Goal: Task Accomplishment & Management: Use online tool/utility

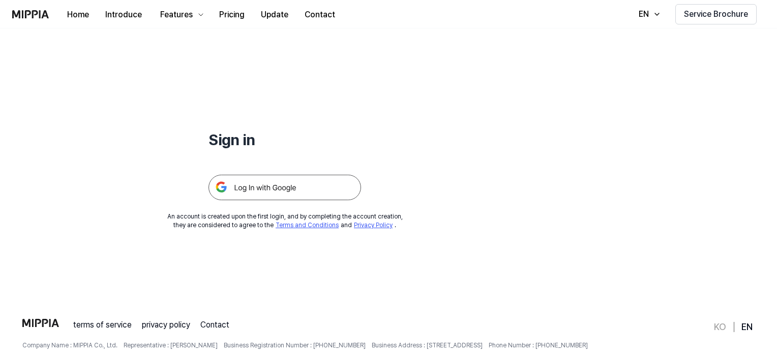
scroll to position [46, 0]
click at [293, 187] on img at bounding box center [285, 187] width 153 height 25
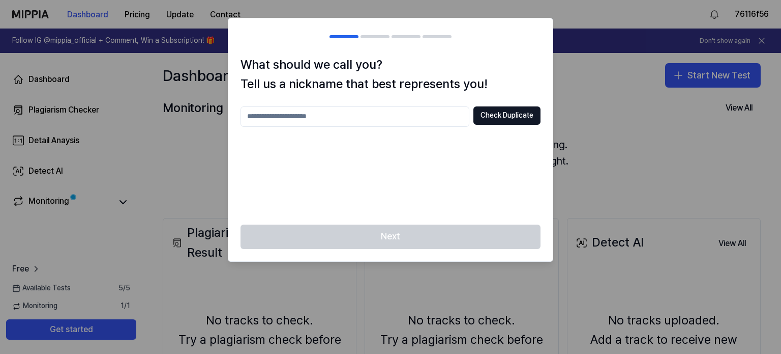
click at [448, 121] on input "text" at bounding box center [355, 116] width 229 height 20
type input "*****"
click at [504, 115] on button "Check Duplicate" at bounding box center [507, 115] width 67 height 18
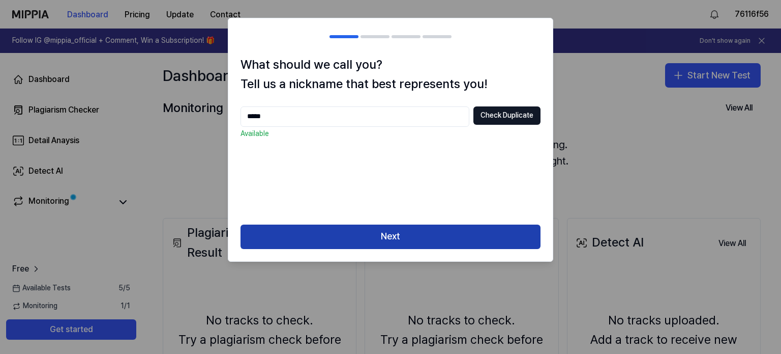
click at [399, 231] on button "Next" at bounding box center [391, 236] width 300 height 24
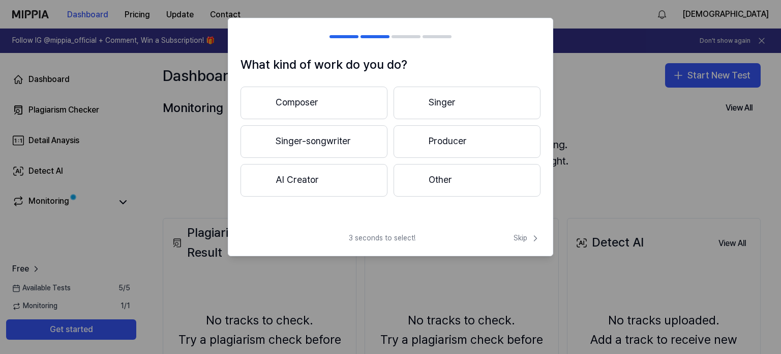
click at [369, 103] on button "Composer" at bounding box center [314, 102] width 147 height 33
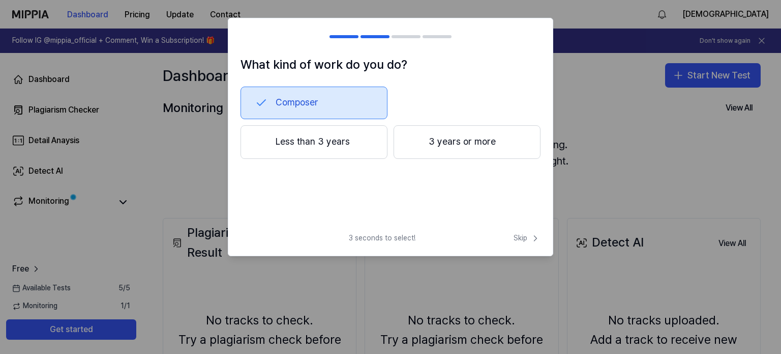
click at [368, 138] on button "Less than 3 years" at bounding box center [314, 142] width 147 height 34
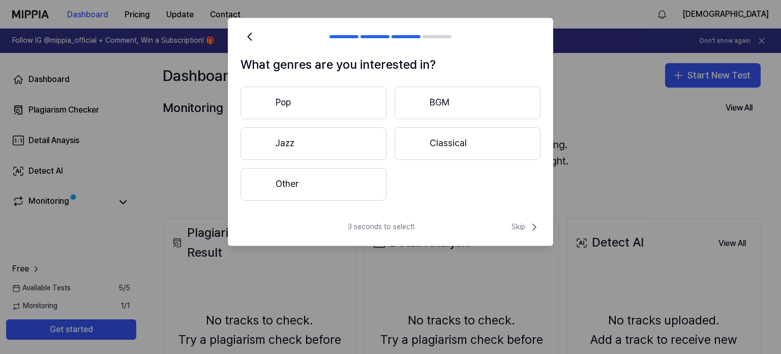
click at [477, 136] on button "Classical" at bounding box center [468, 143] width 146 height 33
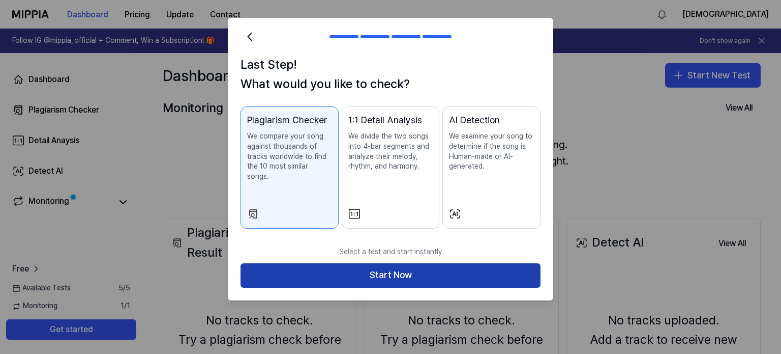
click at [384, 263] on button "Start Now" at bounding box center [391, 275] width 300 height 24
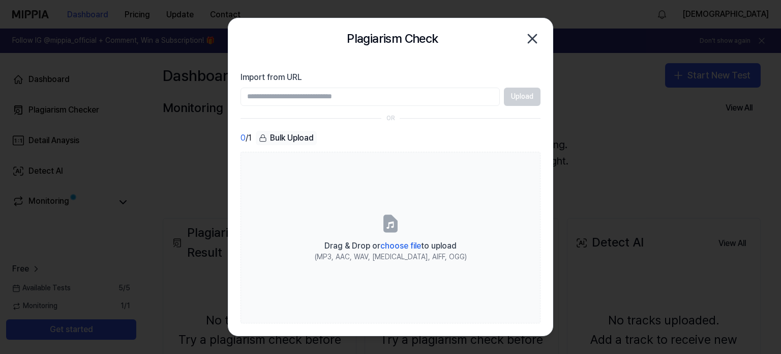
click at [395, 59] on section "Import from URL Upload OR 0 / 1 Bulk Upload Drag & Drop or choose file to uploa…" at bounding box center [390, 197] width 325 height 277
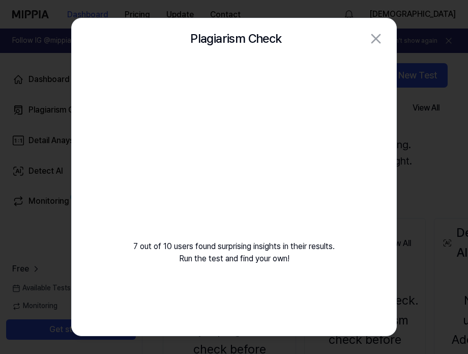
click at [240, 251] on div "7 out of 10 users found surprising insights in their results. Run the test and …" at bounding box center [234, 174] width 325 height 230
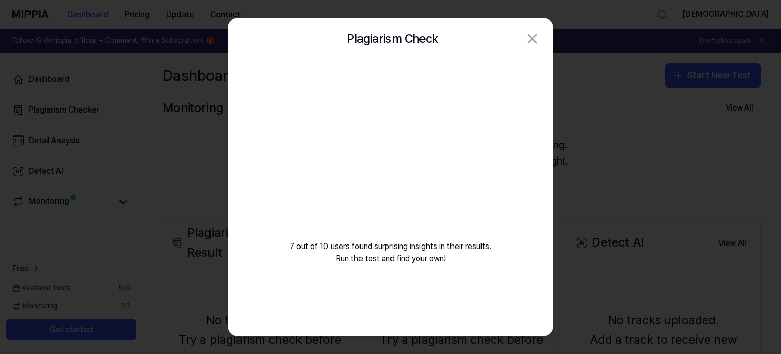
drag, startPoint x: 410, startPoint y: 169, endPoint x: 372, endPoint y: 263, distance: 101.5
click at [372, 263] on div "7 out of 10 users found surprising insights in their results. Run the test and …" at bounding box center [390, 174] width 325 height 230
click at [395, 171] on video at bounding box center [390, 156] width 146 height 146
click at [388, 156] on video at bounding box center [390, 156] width 146 height 146
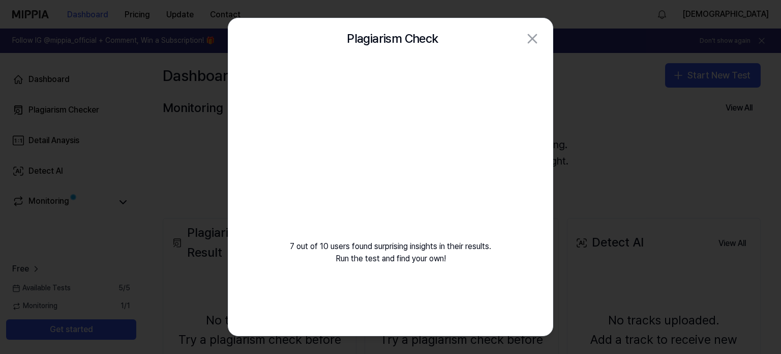
drag, startPoint x: 388, startPoint y: 156, endPoint x: 366, endPoint y: 205, distance: 54.2
click at [366, 205] on video at bounding box center [390, 156] width 146 height 146
drag, startPoint x: 377, startPoint y: 125, endPoint x: 361, endPoint y: 121, distance: 17.3
click at [361, 121] on video at bounding box center [390, 156] width 146 height 146
click at [401, 121] on video at bounding box center [390, 156] width 146 height 146
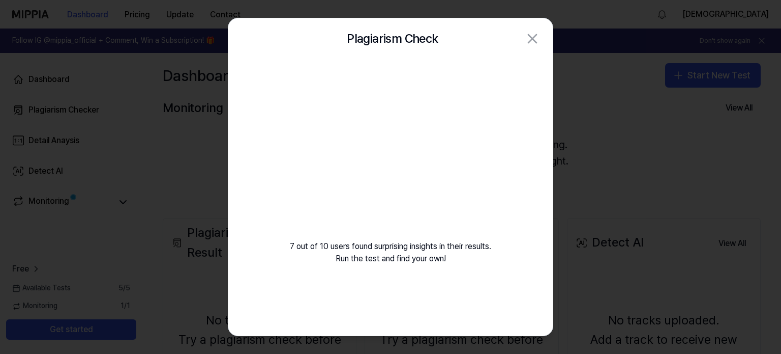
click at [524, 70] on div "Plagiarism Check Close 7 out of 10 users found surprising insights in their res…" at bounding box center [391, 177] width 326 height 318
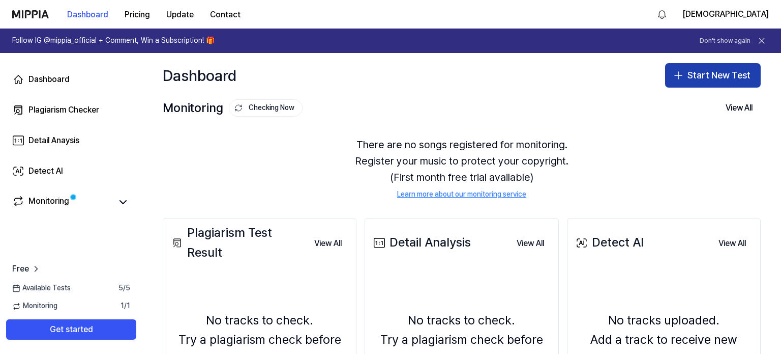
click at [680, 78] on icon "button" at bounding box center [678, 75] width 12 height 12
click at [113, 200] on div "Monitoring" at bounding box center [71, 202] width 118 height 14
click at [123, 199] on icon at bounding box center [123, 202] width 12 height 12
click at [124, 199] on icon at bounding box center [123, 202] width 12 height 12
click at [120, 199] on icon at bounding box center [123, 202] width 12 height 12
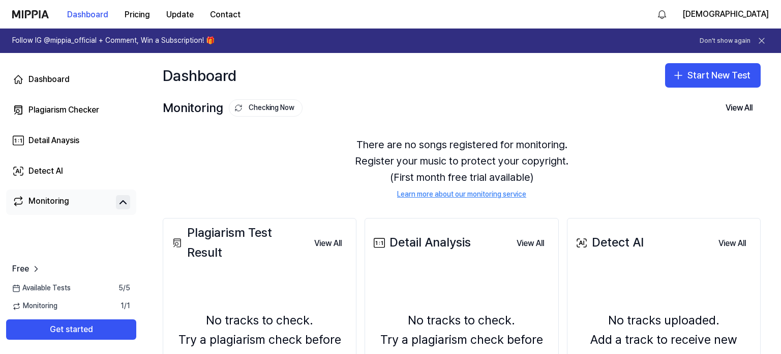
click at [64, 209] on div "Monitoring" at bounding box center [48, 202] width 41 height 14
click at [278, 128] on div "There are no songs registered for monitoring. Register your music to protect yo…" at bounding box center [462, 167] width 598 height 87
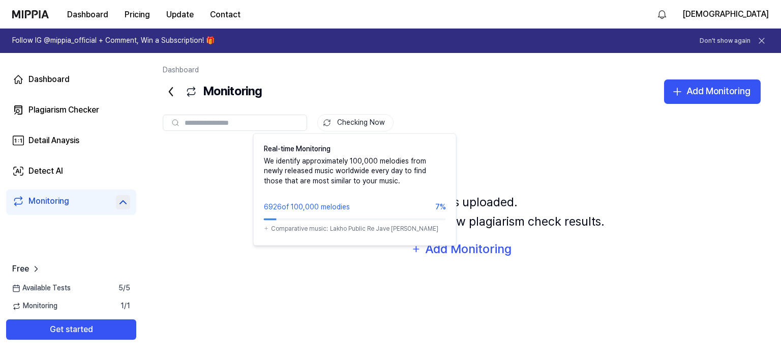
click at [350, 129] on button "Checking Now" at bounding box center [355, 122] width 76 height 17
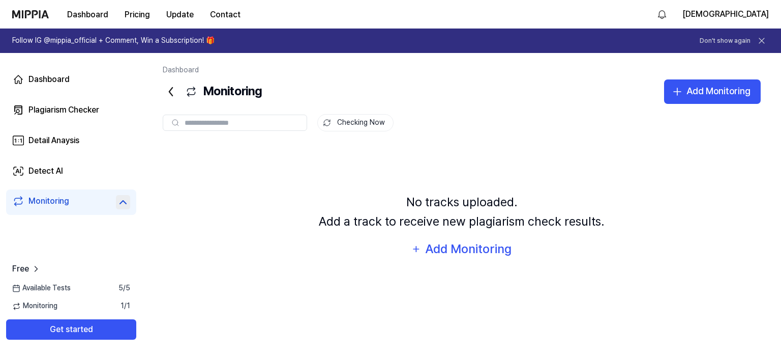
click at [347, 124] on button "Checking Now" at bounding box center [355, 122] width 76 height 17
click at [700, 103] on button "Add Monitoring" at bounding box center [712, 91] width 97 height 24
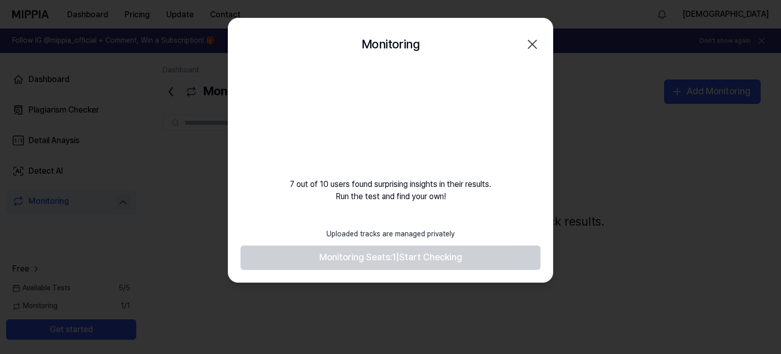
click at [409, 263] on footer "Uploaded tracks are managed privately Monitoring Seats: 1 | Start Checking" at bounding box center [391, 246] width 300 height 47
click at [417, 255] on footer "Uploaded tracks are managed privately Monitoring Seats: 1 | Start Checking" at bounding box center [391, 246] width 300 height 47
click at [375, 246] on footer "Uploaded tracks are managed privately Monitoring Seats: 1 | Start Checking" at bounding box center [391, 246] width 300 height 47
click at [392, 124] on video at bounding box center [391, 119] width 98 height 98
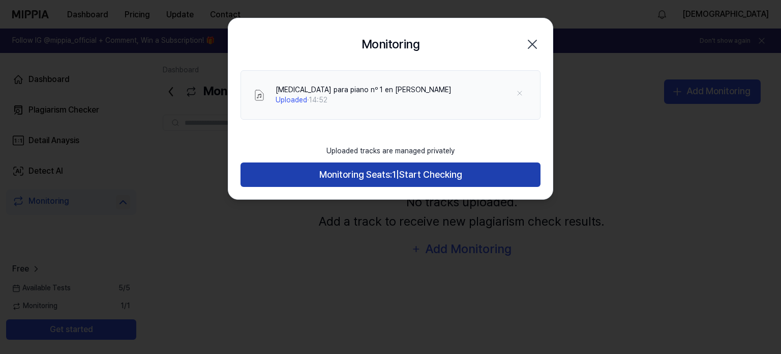
click at [358, 169] on span "Monitoring Seats:" at bounding box center [355, 174] width 73 height 15
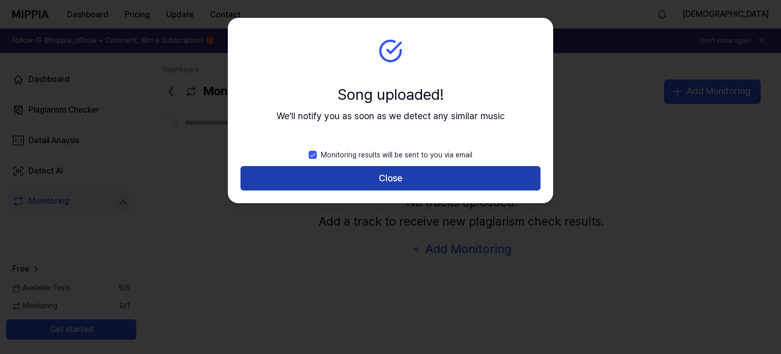
click at [378, 185] on button "Close" at bounding box center [391, 178] width 300 height 24
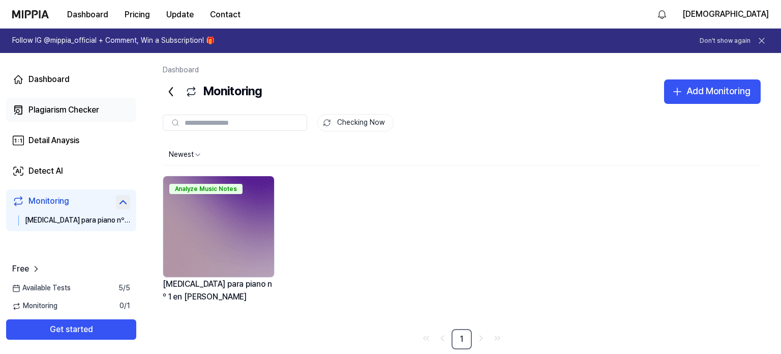
click at [97, 107] on div "Plagiarism Checker" at bounding box center [63, 110] width 71 height 12
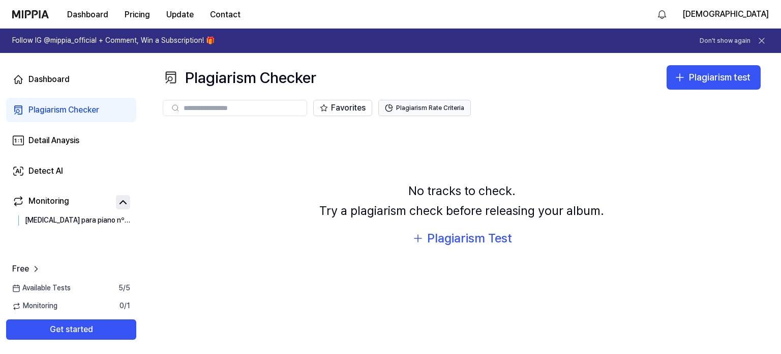
click at [412, 109] on button "Plagiarism Rate Criteria" at bounding box center [424, 108] width 93 height 16
click at [54, 197] on div "Monitoring" at bounding box center [48, 202] width 41 height 14
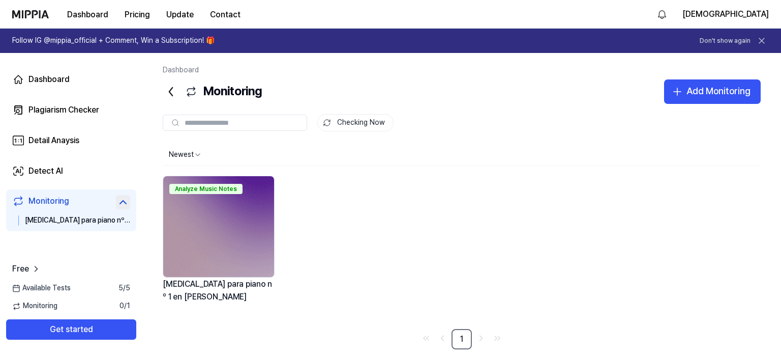
click at [240, 97] on div "Monitoring" at bounding box center [212, 91] width 99 height 24
click at [65, 179] on link "Detect AI" at bounding box center [71, 171] width 130 height 24
click at [64, 173] on link "Detect AI" at bounding box center [71, 171] width 130 height 24
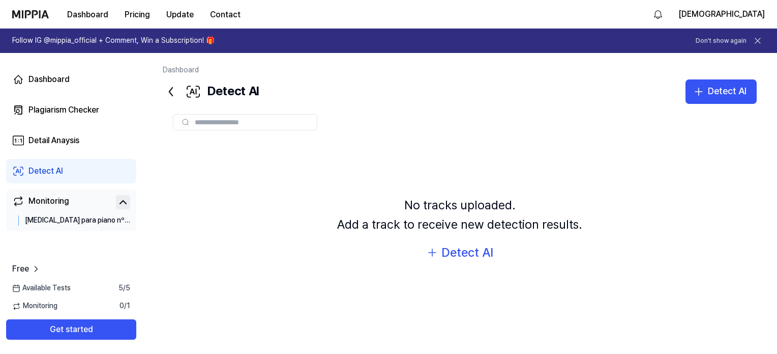
click at [31, 203] on div "Monitoring" at bounding box center [48, 202] width 41 height 14
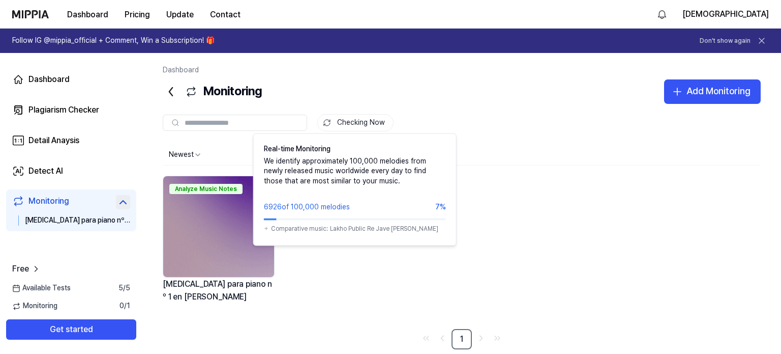
click at [345, 129] on button "Checking Now" at bounding box center [355, 122] width 76 height 17
click at [337, 128] on button "Checking Now" at bounding box center [355, 122] width 76 height 17
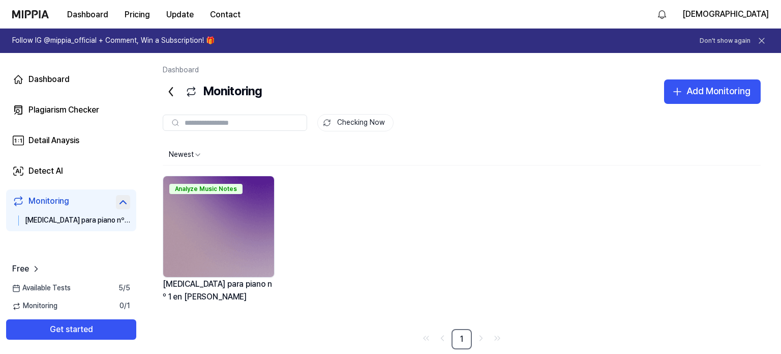
click at [114, 62] on div "Dashboard Plagiarism Checker Detail Anaysis Detect AI Monitoring [MEDICAL_DATA]…" at bounding box center [71, 149] width 142 height 192
click at [80, 69] on link "Dashboard" at bounding box center [71, 79] width 130 height 24
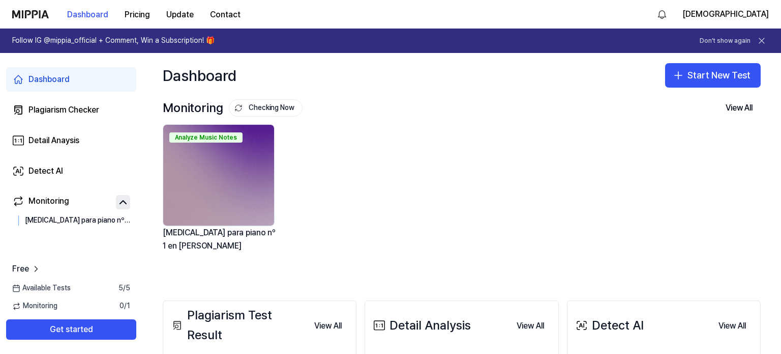
click at [74, 69] on link "Dashboard" at bounding box center [71, 79] width 130 height 24
click at [219, 135] on div "Analyze Music Notes" at bounding box center [205, 137] width 73 height 10
click at [215, 138] on div "Analyze Music Notes" at bounding box center [205, 137] width 73 height 10
click at [413, 126] on div "Analyze Music Notes [MEDICAL_DATA] para piano nº 1 en [PERSON_NAME]" at bounding box center [454, 196] width 598 height 145
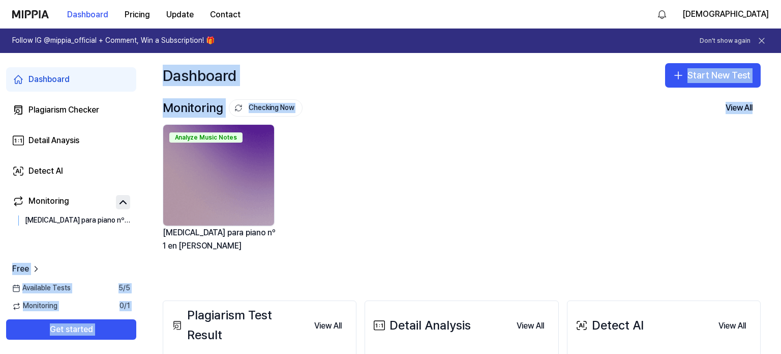
drag, startPoint x: 128, startPoint y: 238, endPoint x: 198, endPoint y: 211, distance: 74.7
click at [198, 211] on div "Dashboard Plagiarism Checker Detail Anaysis Detect AI Monitoring [MEDICAL_DATA]…" at bounding box center [390, 203] width 781 height 301
click at [276, 183] on div "Analyze Music Notes [MEDICAL_DATA] para piano nº 1 en [PERSON_NAME]" at bounding box center [216, 196] width 122 height 145
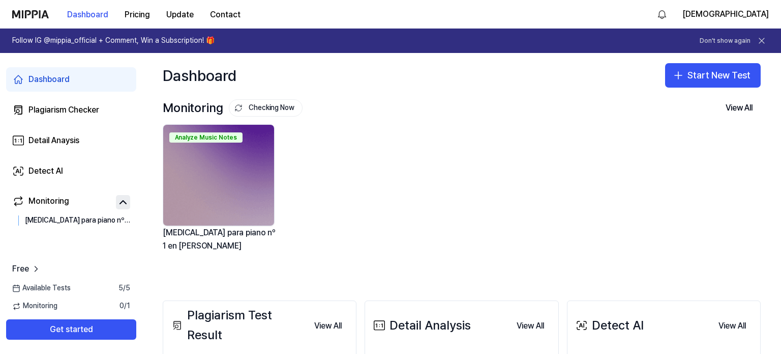
click at [220, 179] on img at bounding box center [218, 175] width 111 height 101
click at [231, 164] on img at bounding box center [218, 175] width 111 height 101
click at [191, 86] on div "Dashboard" at bounding box center [200, 75] width 74 height 24
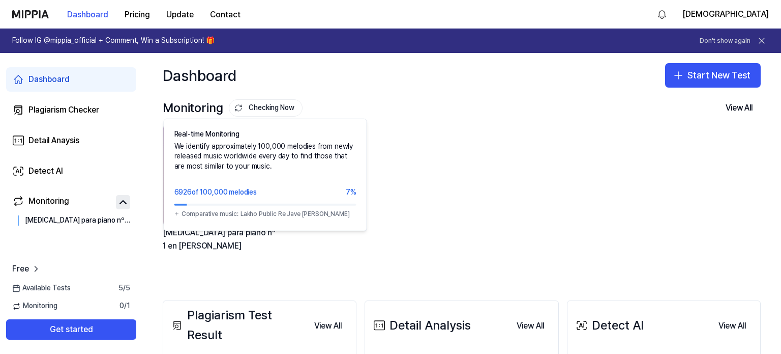
click at [269, 108] on button "Checking Now" at bounding box center [266, 107] width 74 height 17
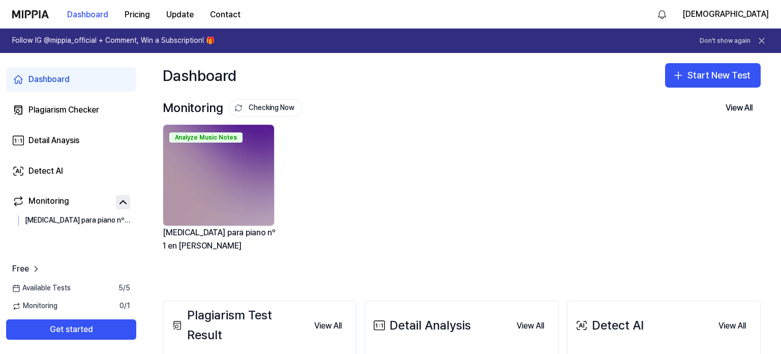
click at [268, 111] on button "Checking Now" at bounding box center [266, 107] width 74 height 17
click at [33, 127] on div "Dashboard Plagiarism Checker Detail Anaysis Detect AI Monitoring [MEDICAL_DATA]…" at bounding box center [71, 149] width 142 height 192
click at [35, 128] on link "Detail Anaysis" at bounding box center [71, 140] width 130 height 24
click at [45, 132] on link "Detail Anaysis" at bounding box center [71, 140] width 130 height 24
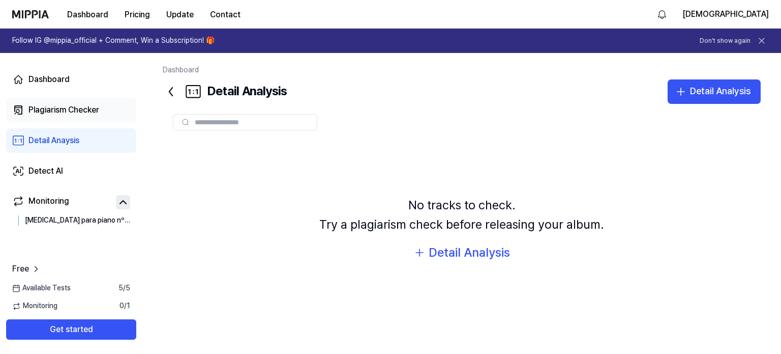
click at [55, 99] on link "Plagiarism Checker" at bounding box center [71, 110] width 130 height 24
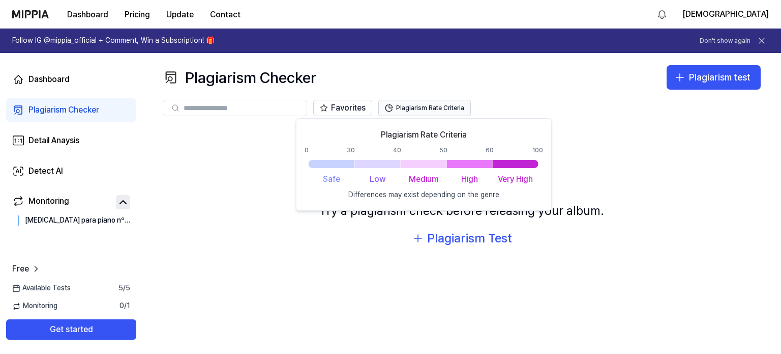
click at [397, 103] on button "Plagiarism Rate Criteria" at bounding box center [424, 108] width 93 height 16
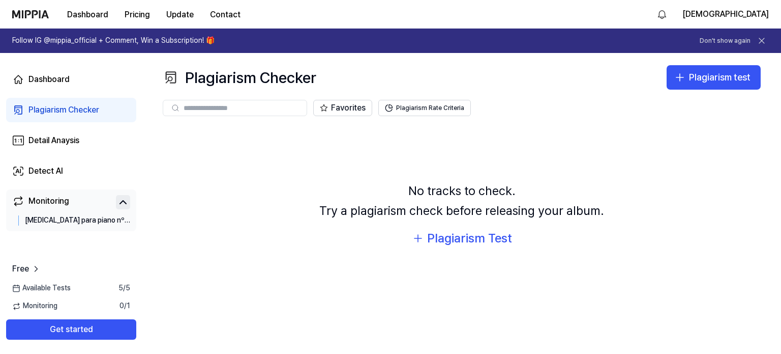
click at [43, 196] on div "Monitoring" at bounding box center [48, 202] width 41 height 14
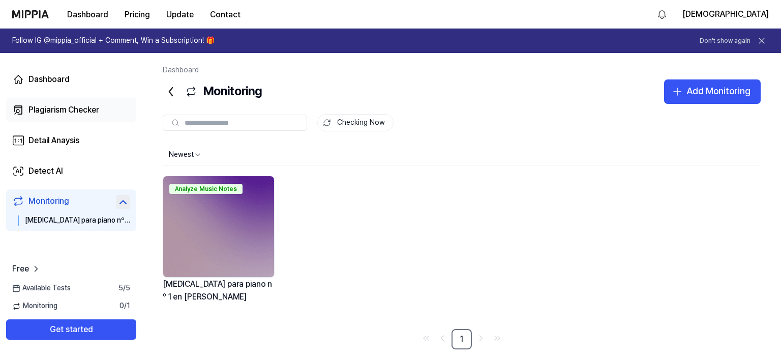
click at [65, 104] on div "Plagiarism Checker" at bounding box center [63, 110] width 71 height 12
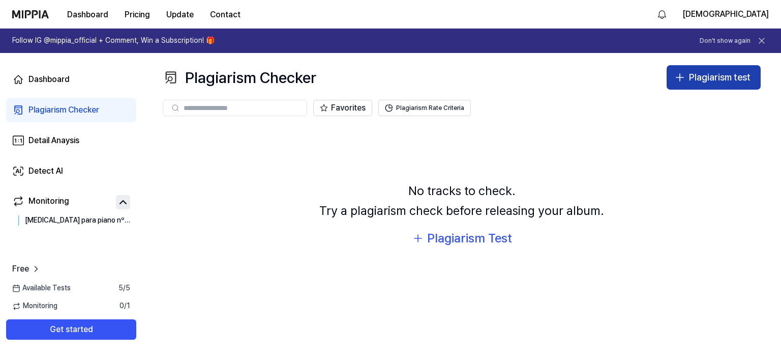
click at [683, 86] on button "Plagiarism test" at bounding box center [714, 77] width 94 height 24
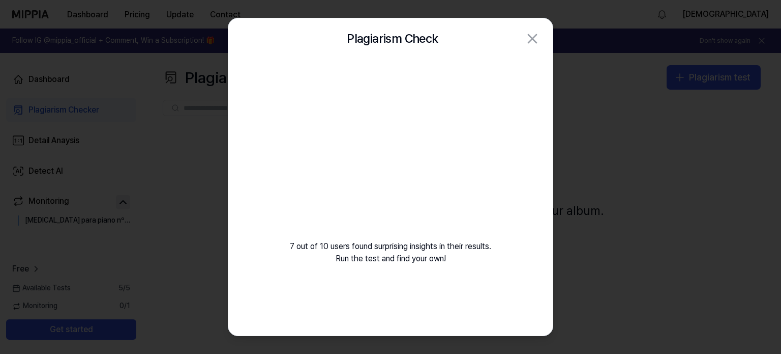
drag, startPoint x: 385, startPoint y: 113, endPoint x: 291, endPoint y: -62, distance: 198.4
click at [291, 0] on html "Dashboard Pricing Update Contact ortix Follow IG @mippia_official + Comment, Wi…" at bounding box center [390, 177] width 781 height 354
click at [390, 148] on video at bounding box center [390, 156] width 146 height 146
click at [372, 156] on video at bounding box center [390, 156] width 146 height 146
